Goal: Information Seeking & Learning: Find specific fact

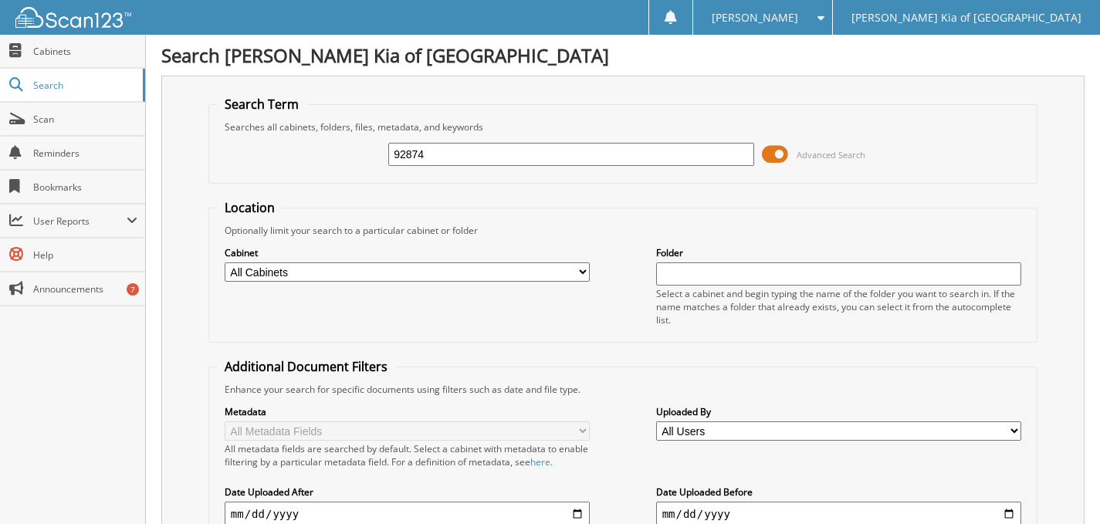
click at [482, 153] on input "92874" at bounding box center [571, 154] width 366 height 23
type input "88988"
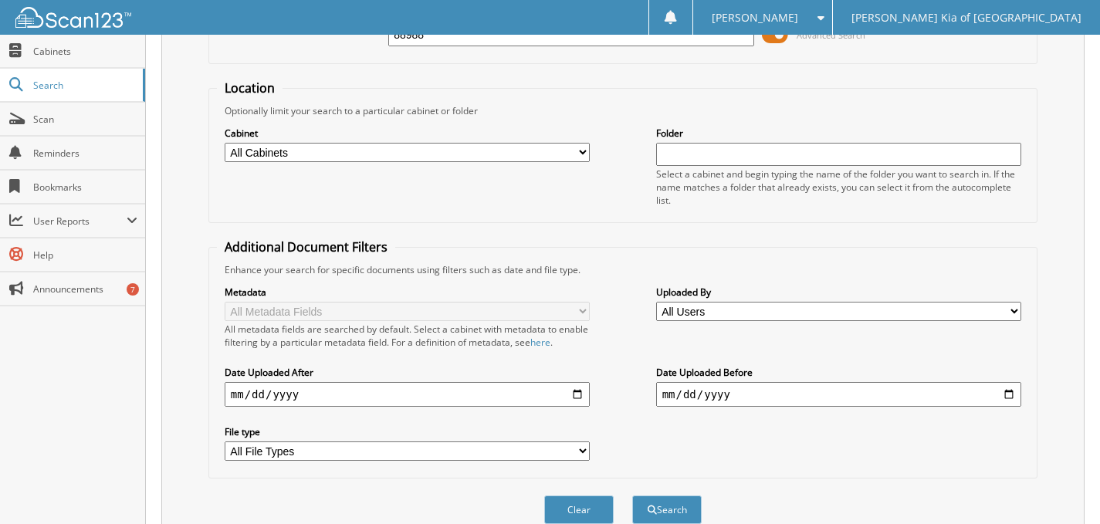
scroll to position [412, 0]
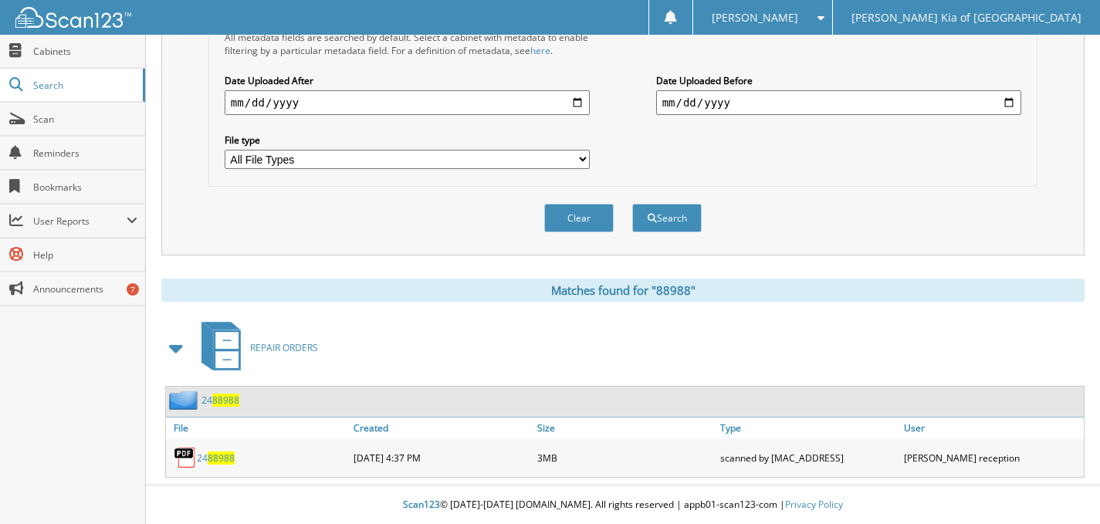
click at [225, 457] on span "88988" at bounding box center [221, 457] width 27 height 13
